Goal: Information Seeking & Learning: Learn about a topic

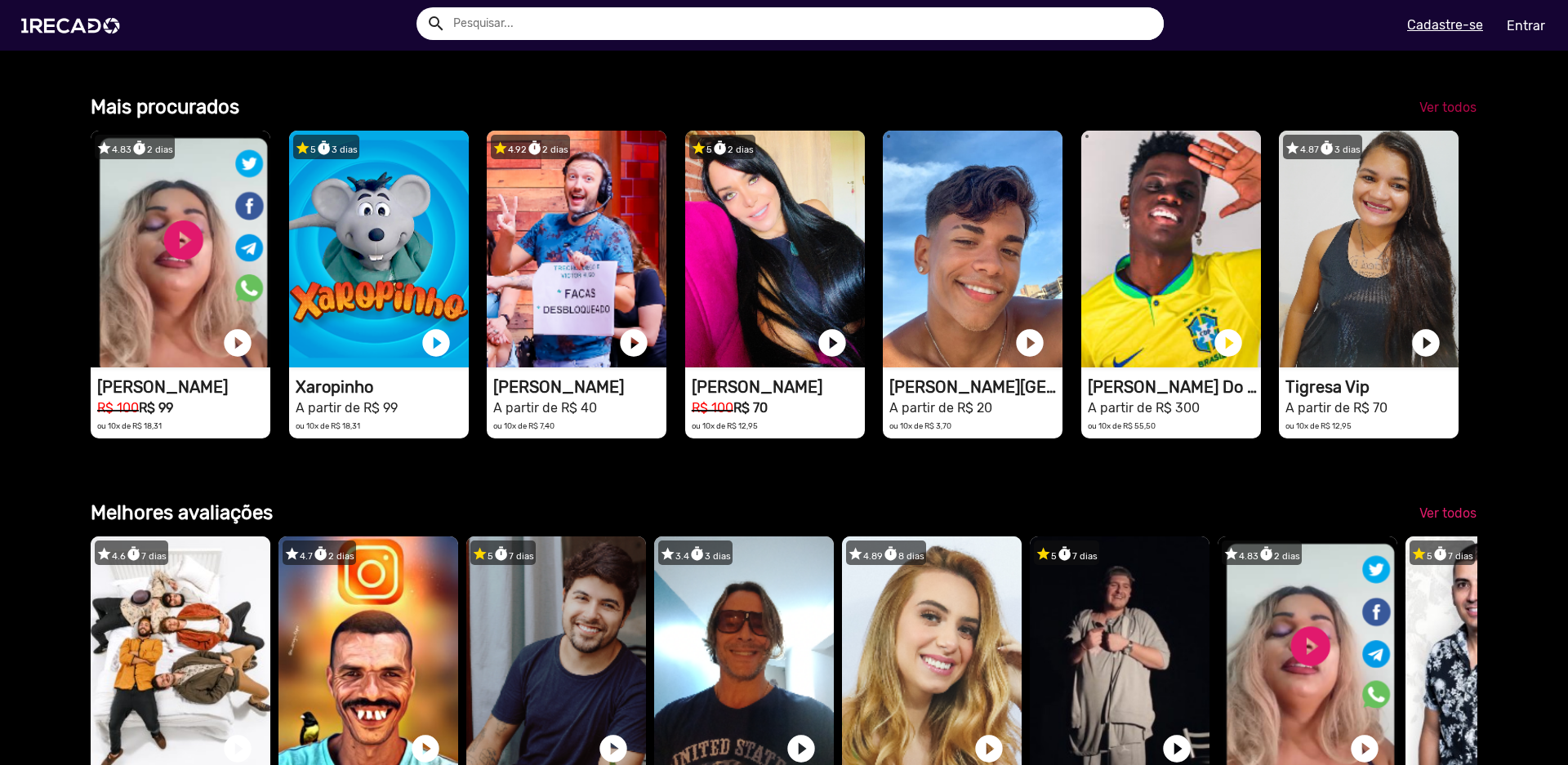
scroll to position [0, 4664]
click at [1430, 115] on span "Ver todos" at bounding box center [1448, 107] width 57 height 15
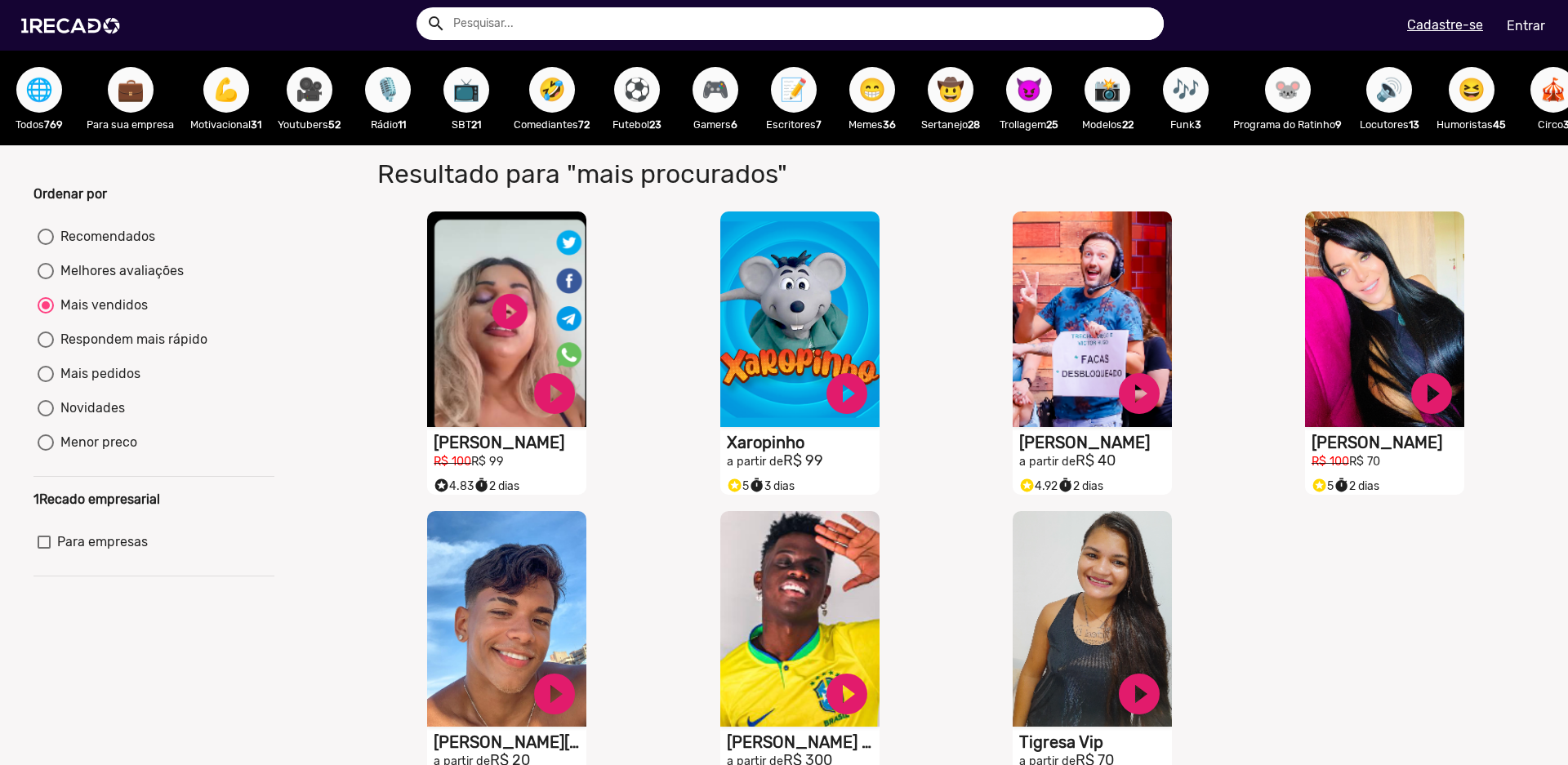
click at [129, 247] on div "Recomendados" at bounding box center [105, 237] width 101 height 20
click at [45, 246] on input "Recomendados" at bounding box center [45, 245] width 1 height 1
radio input "true"
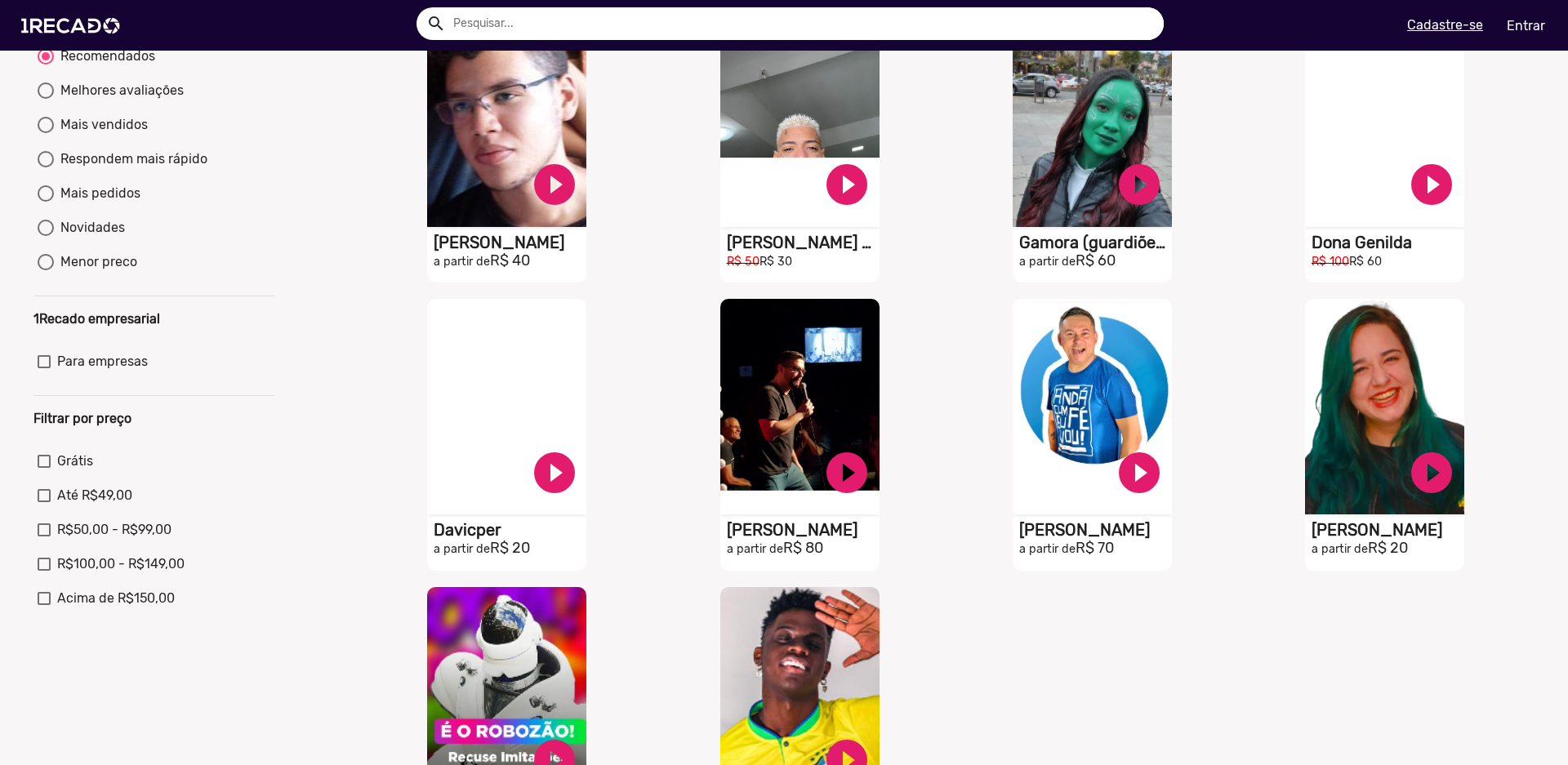
scroll to position [490, 0]
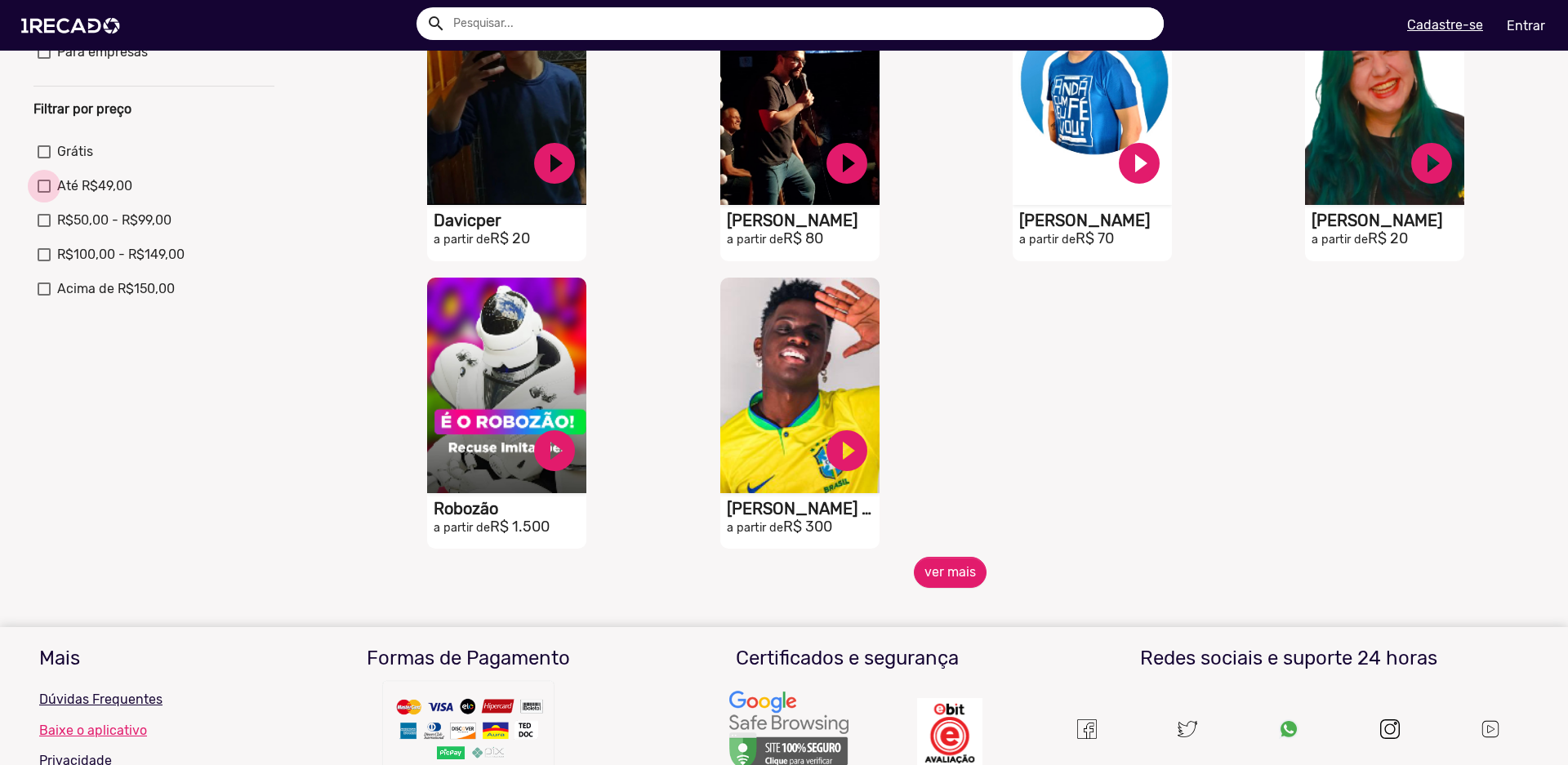
click at [41, 193] on div at bounding box center [44, 186] width 13 height 13
click at [43, 194] on input "Até R$49,00" at bounding box center [43, 193] width 1 height 1
checkbox input "true"
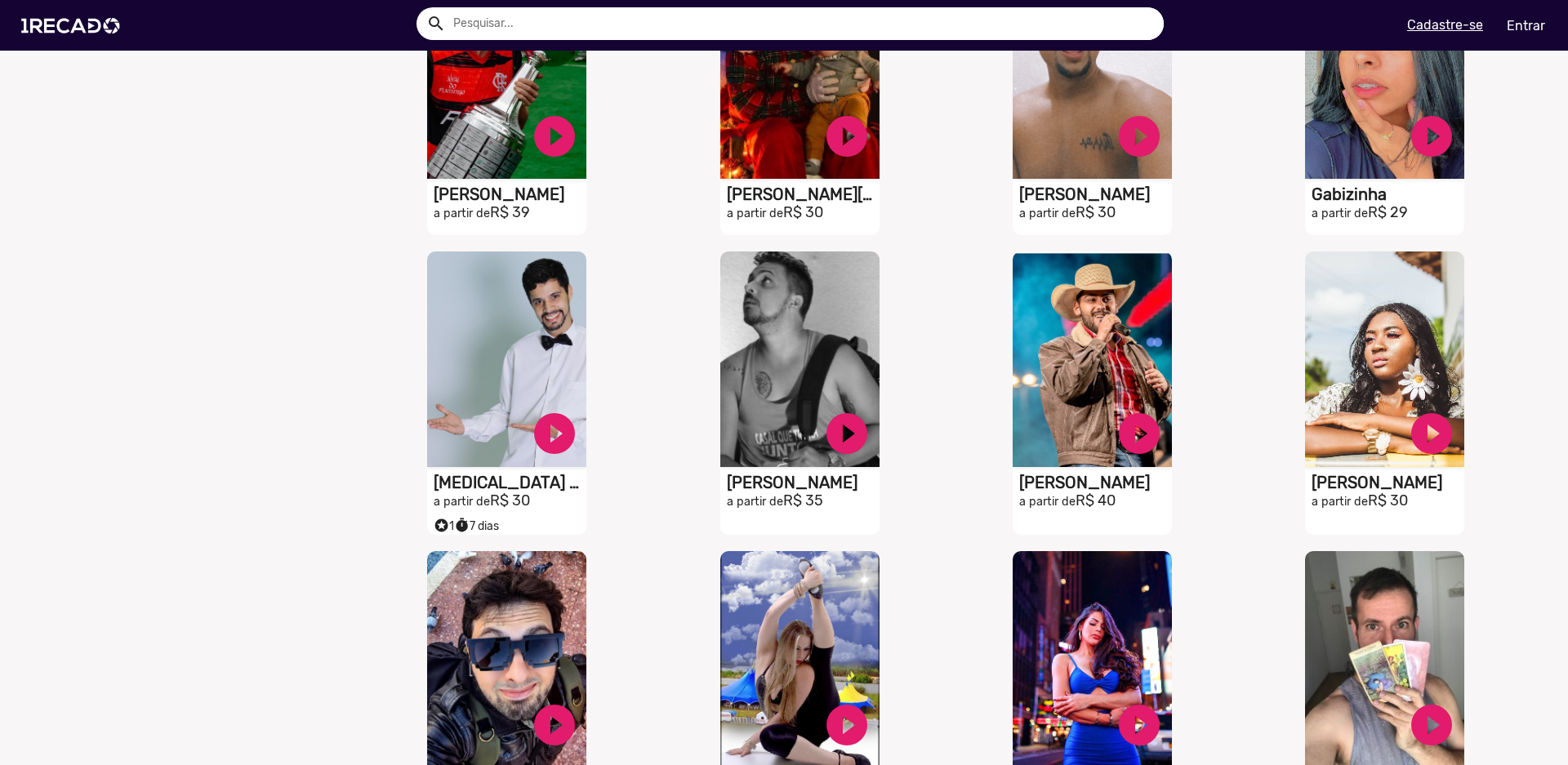
scroll to position [1225, 0]
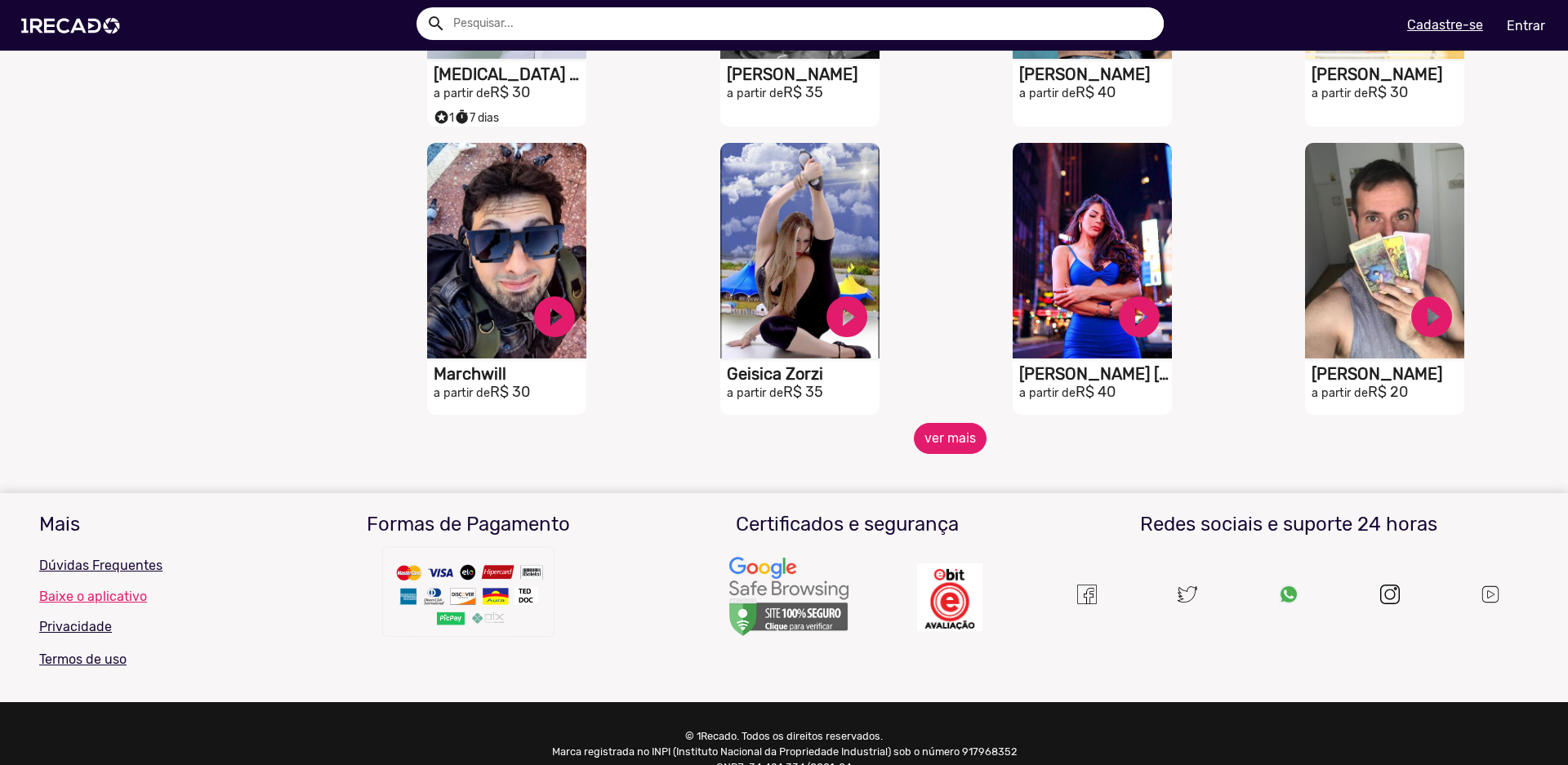
click at [933, 444] on button "ver mais" at bounding box center [950, 438] width 73 height 31
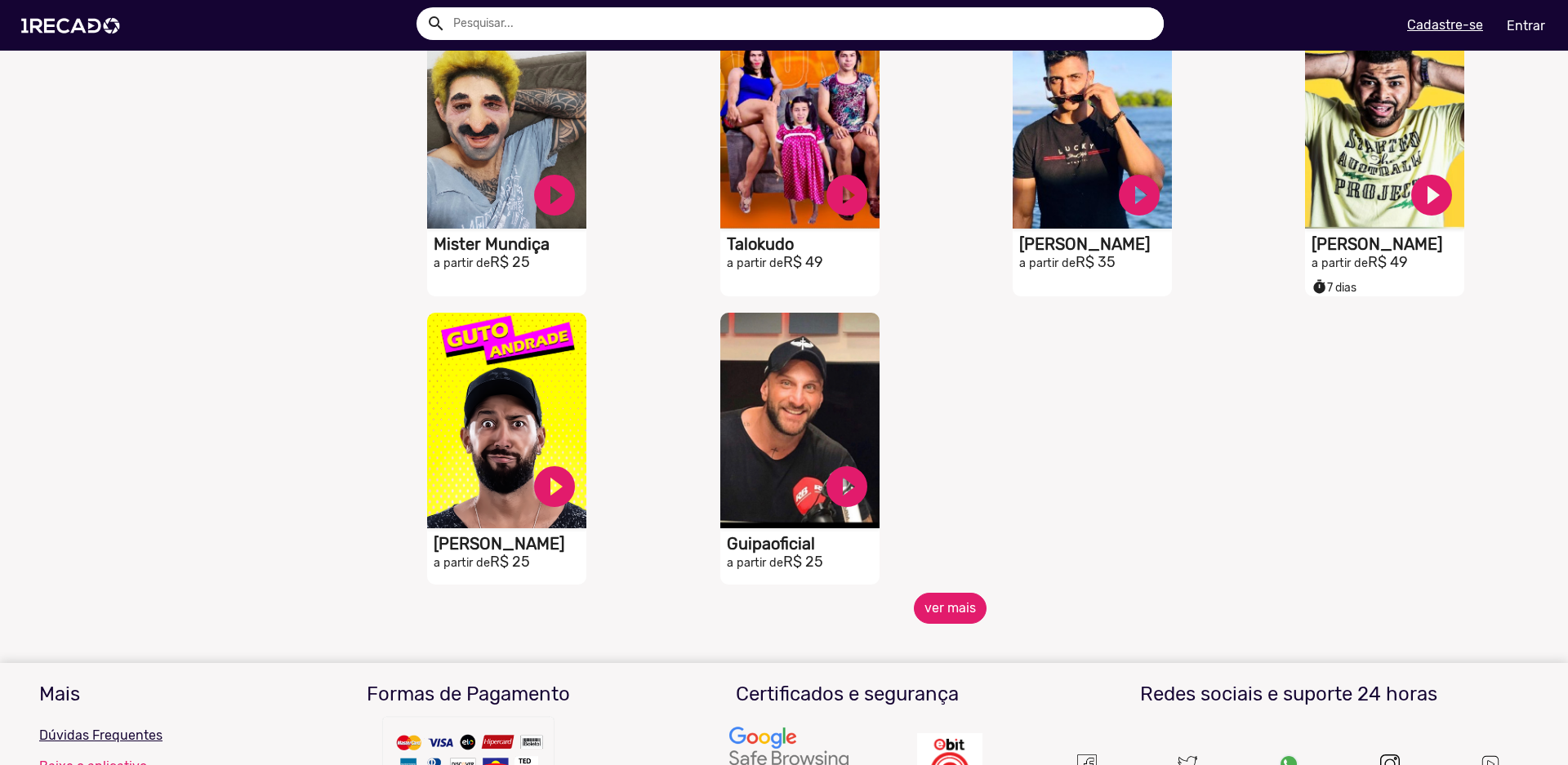
scroll to position [1961, 0]
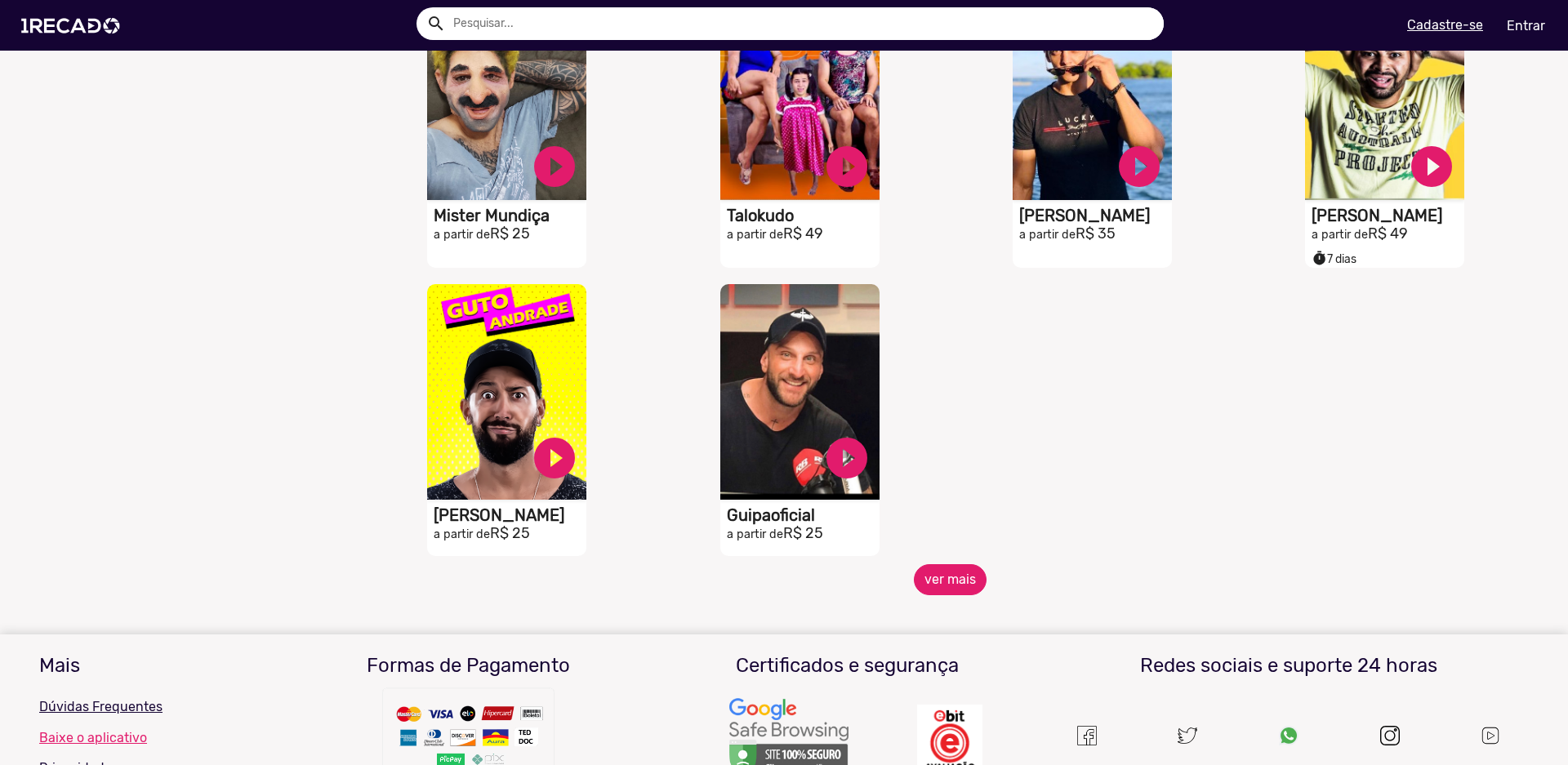
click at [959, 593] on button "ver mais" at bounding box center [950, 580] width 73 height 31
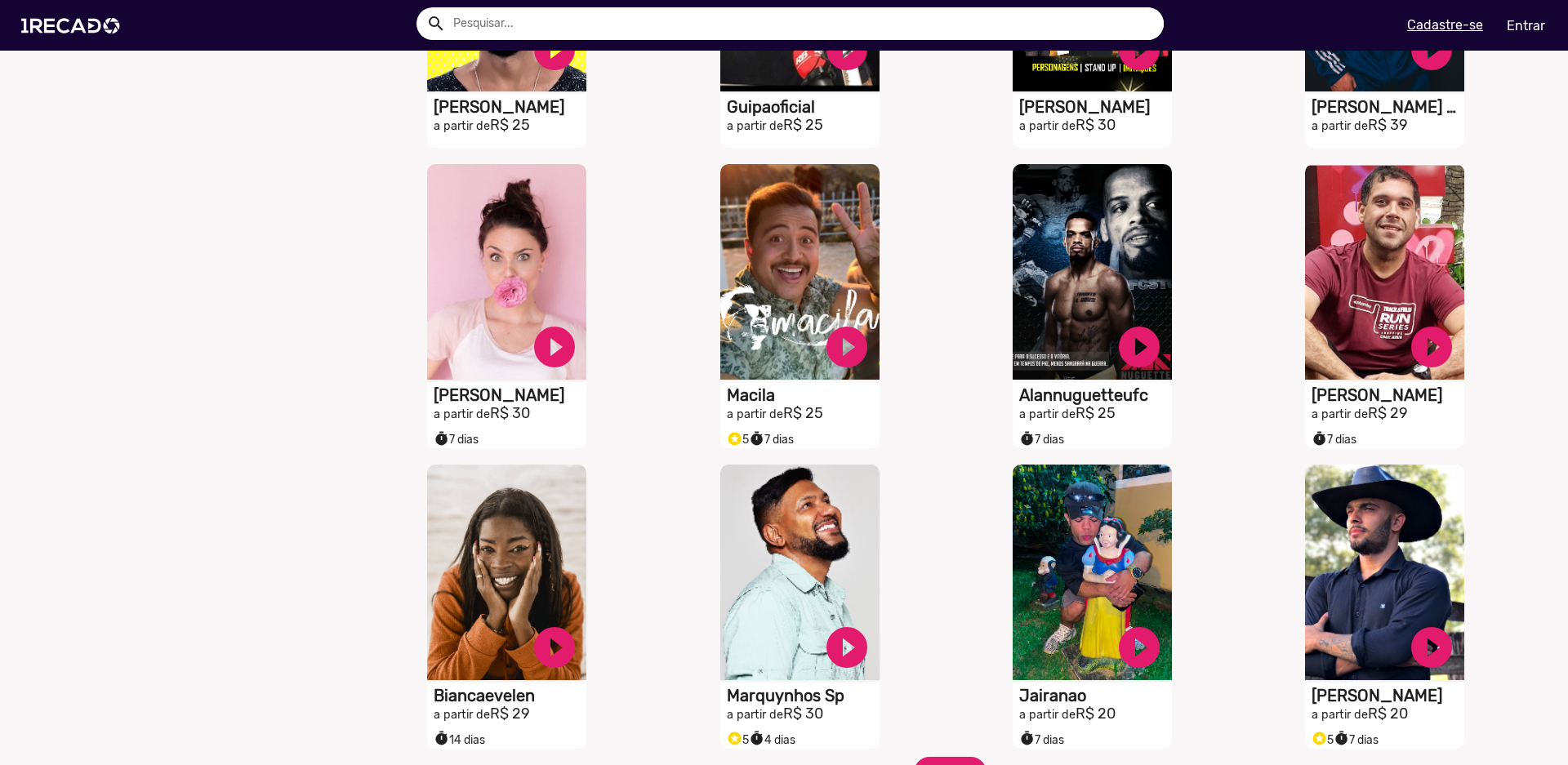
scroll to position [2613, 0]
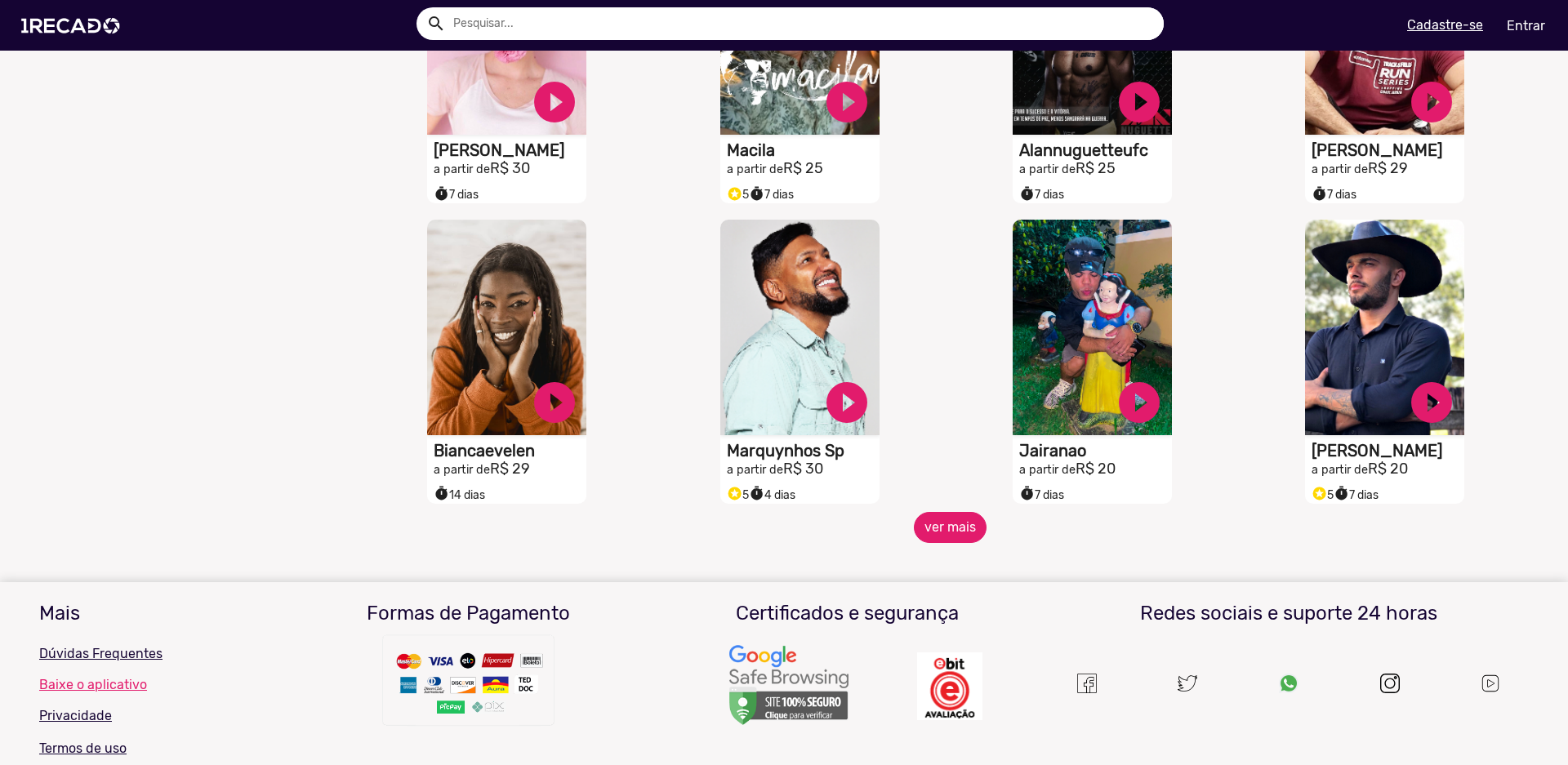
click at [945, 543] on button "ver mais" at bounding box center [950, 527] width 73 height 31
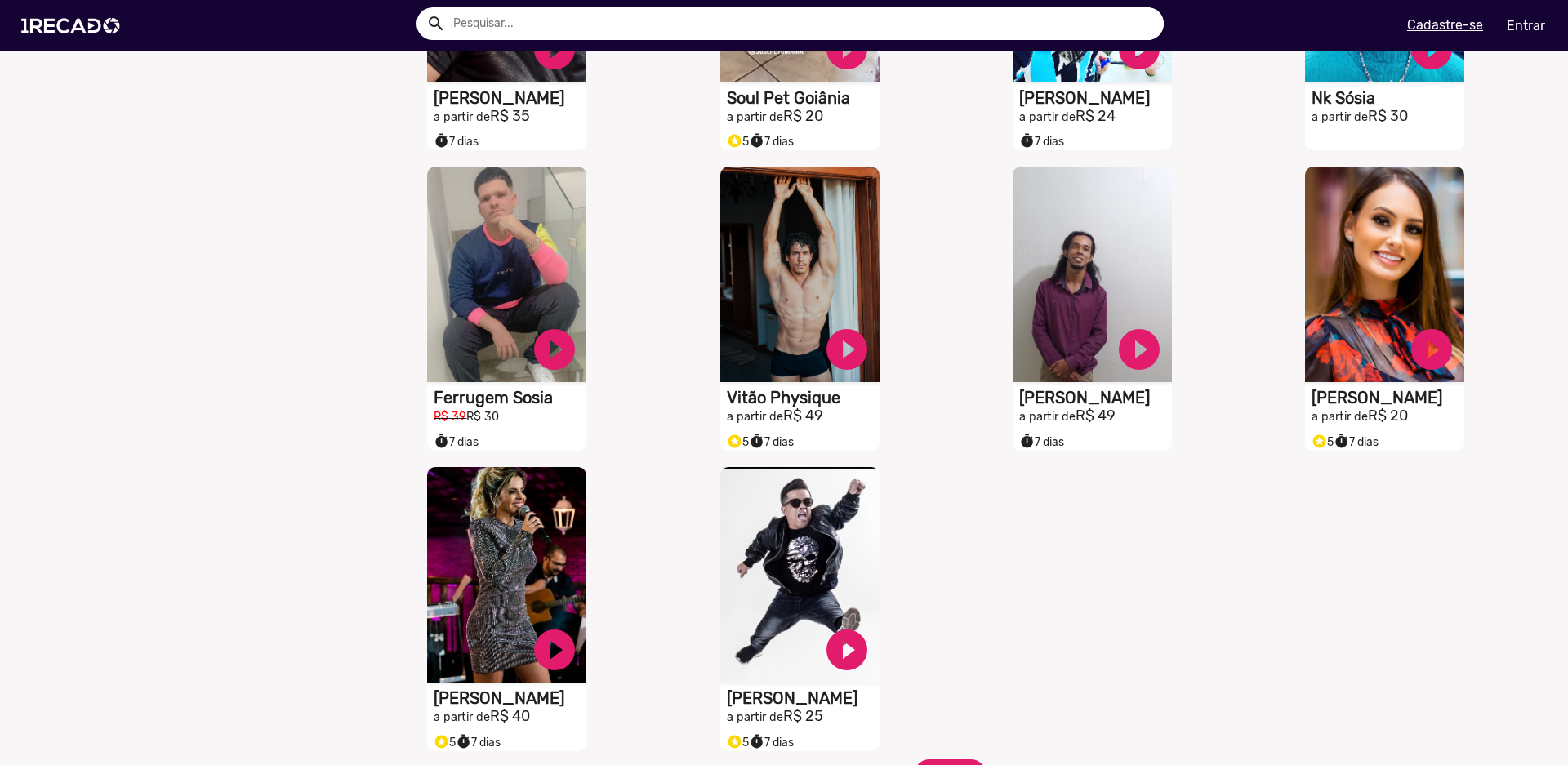
scroll to position [3593, 0]
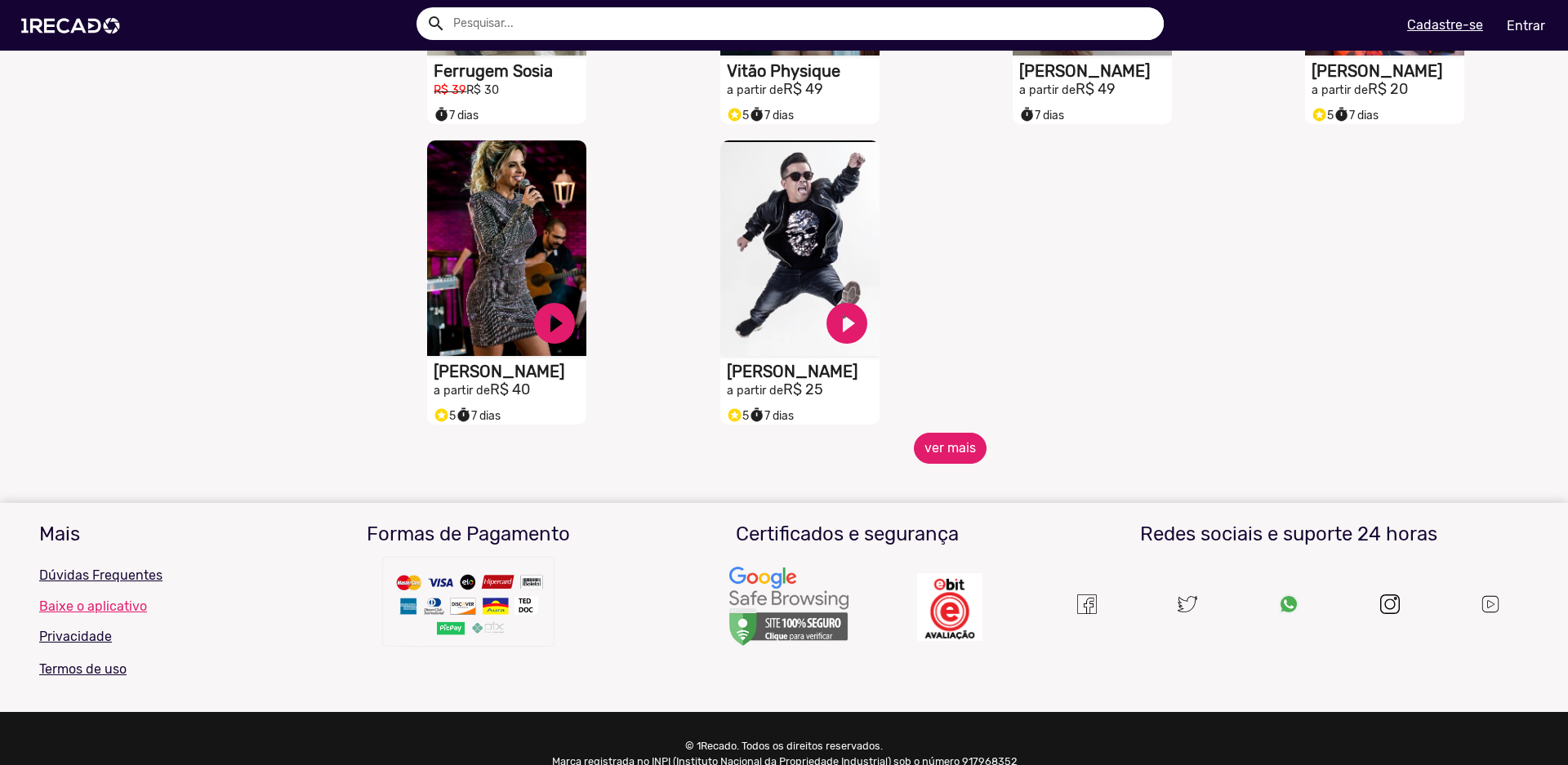
click at [934, 456] on button "ver mais" at bounding box center [950, 449] width 73 height 31
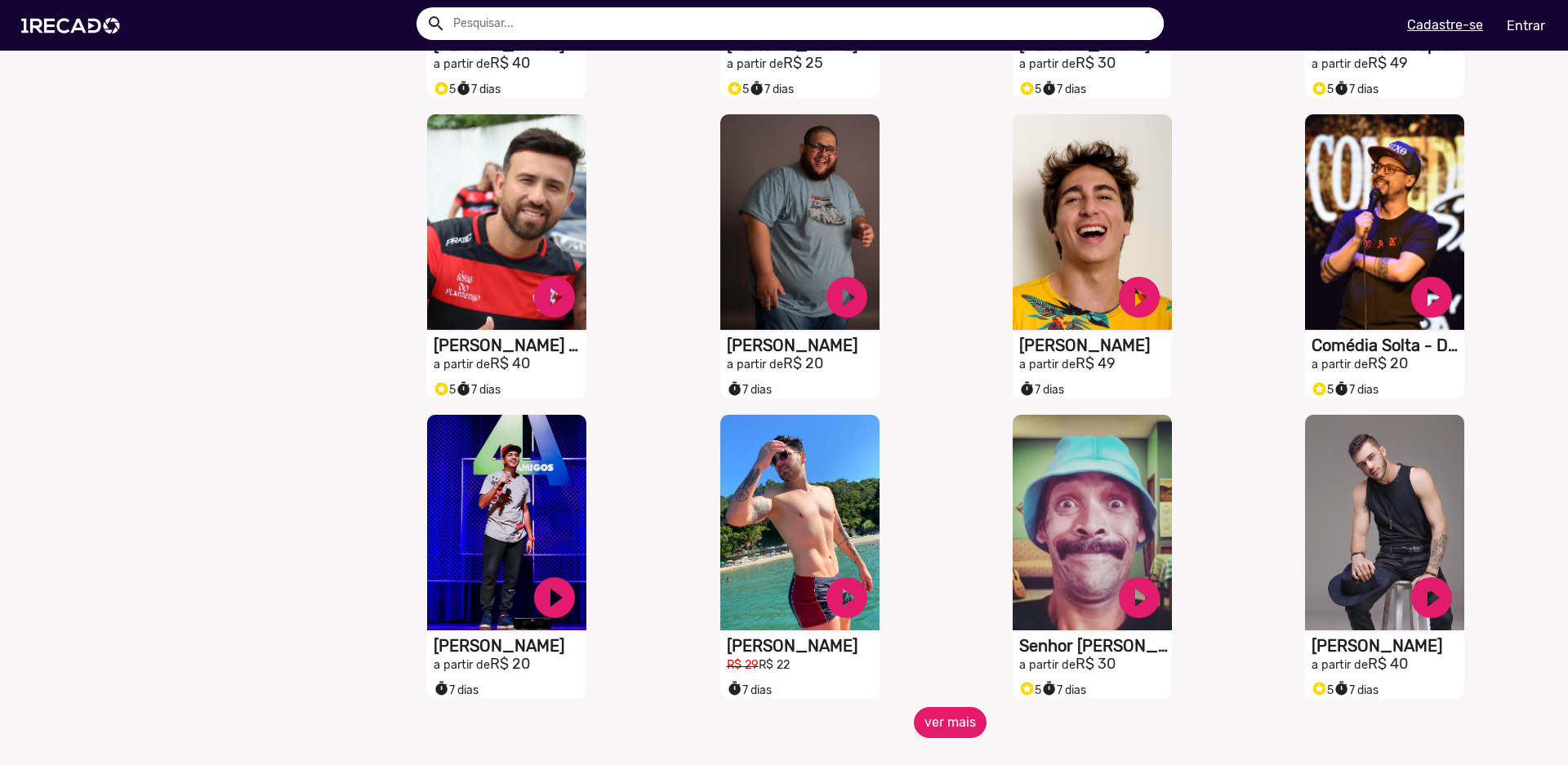
scroll to position [4165, 0]
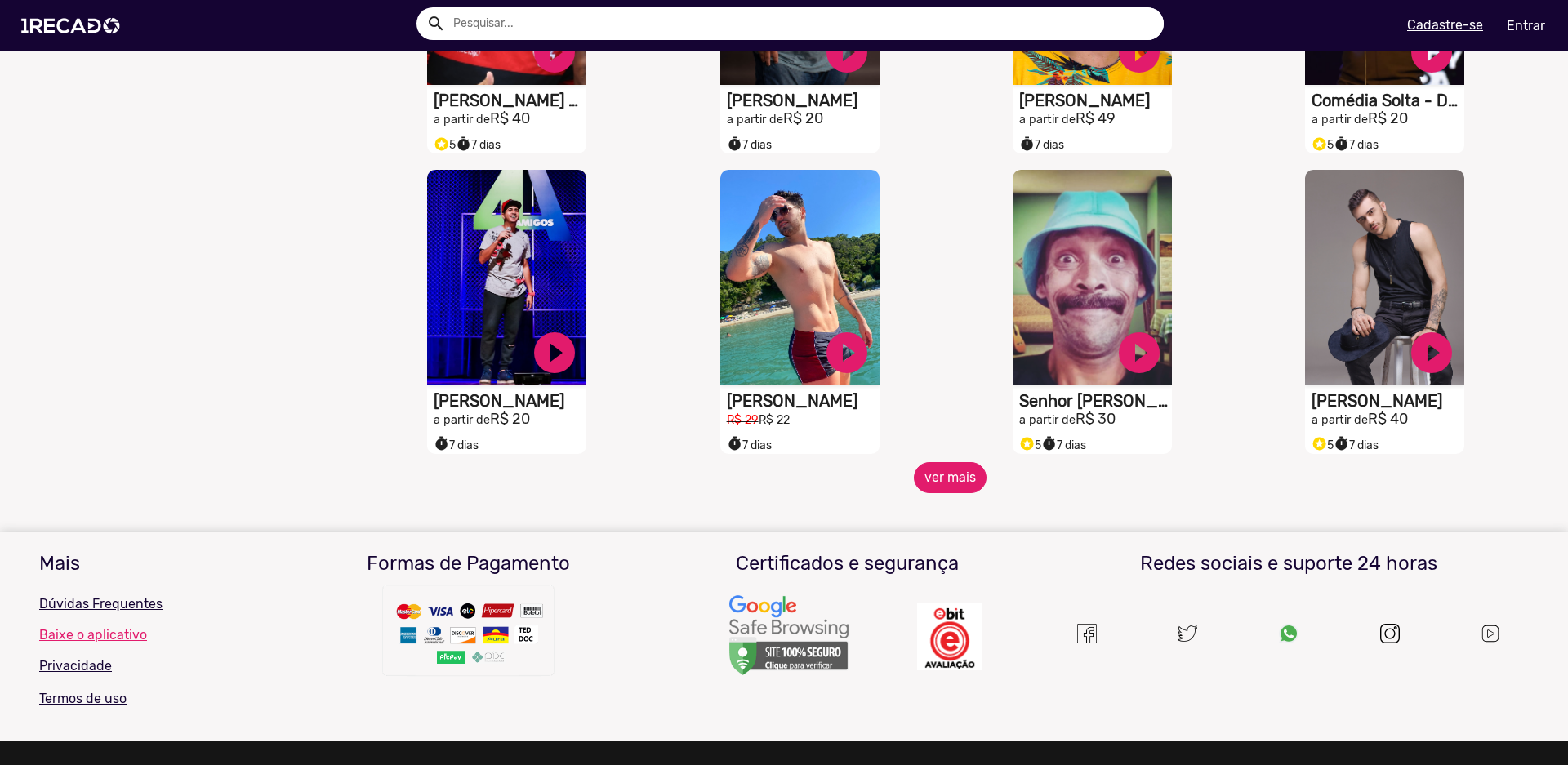
click at [928, 486] on button "ver mais" at bounding box center [950, 478] width 73 height 31
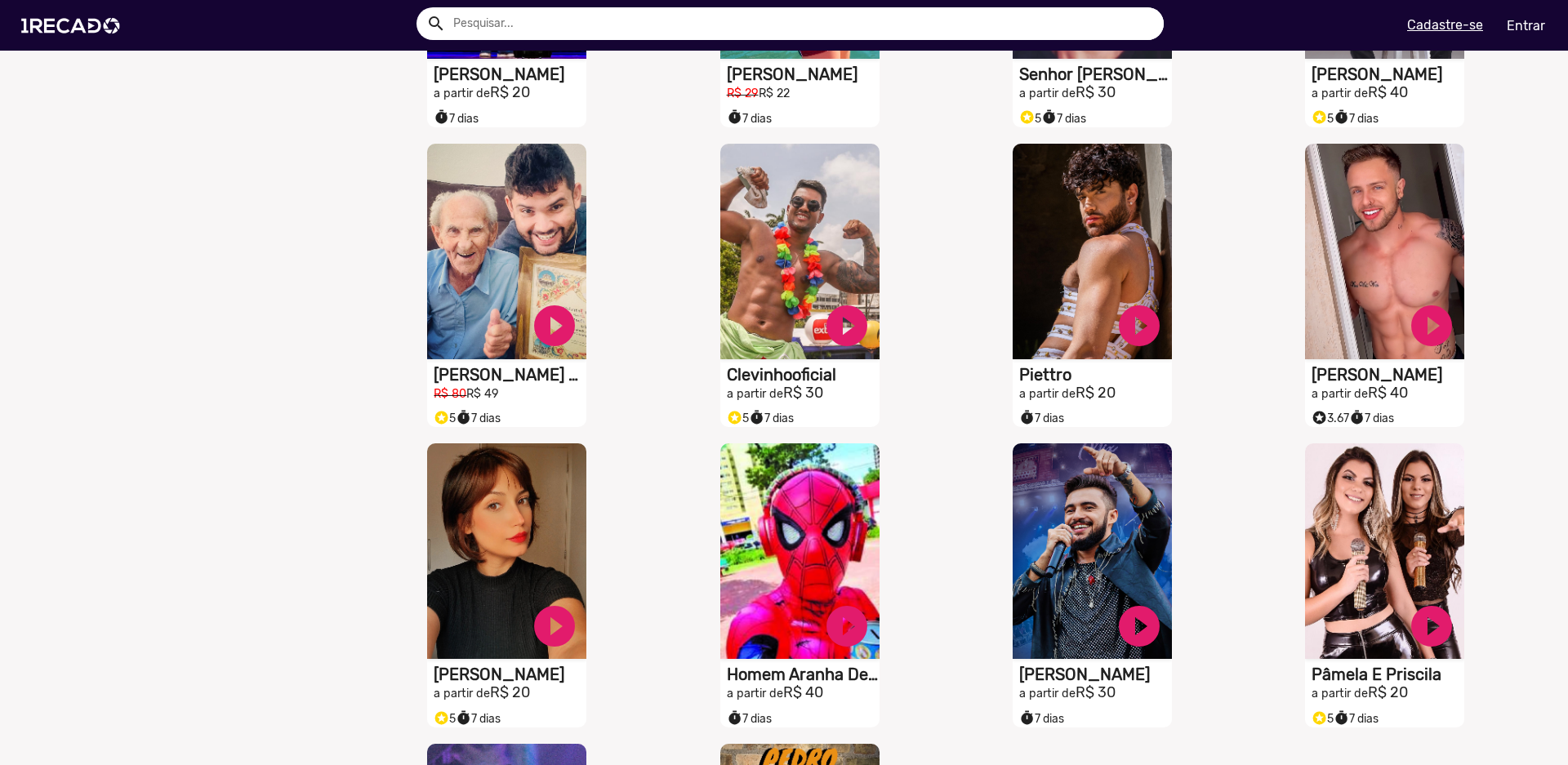
scroll to position [4819, 0]
